Goal: Information Seeking & Learning: Learn about a topic

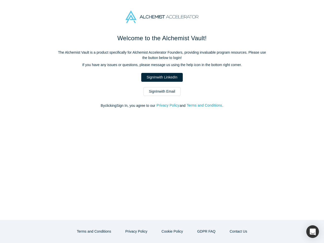
click at [162, 122] on div "Welcome to the Alchemist Vault! The Alchemist Vault is a product specifically f…" at bounding box center [162, 127] width 324 height 186
click at [169, 106] on button "Privacy Policy" at bounding box center [167, 106] width 23 height 6
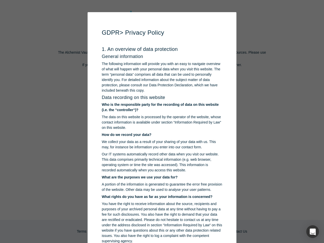
click at [138, 231] on p "You have the right to receive information about the source, recipients and purp…" at bounding box center [162, 222] width 121 height 43
click at [172, 231] on p "You have the right to receive information about the source, recipients and purp…" at bounding box center [162, 222] width 121 height 43
click at [313, 232] on div "button" at bounding box center [312, 231] width 13 height 13
